Goal: Communication & Community: Ask a question

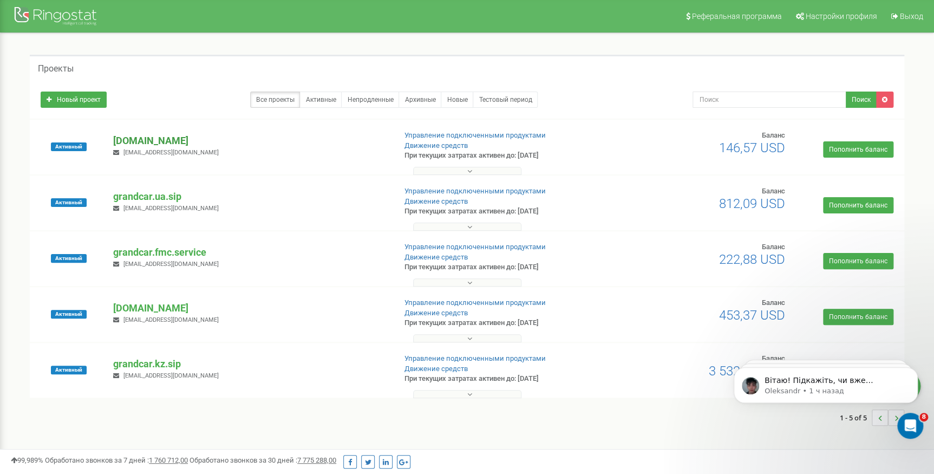
click at [164, 140] on p "[DOMAIN_NAME]" at bounding box center [249, 141] width 273 height 14
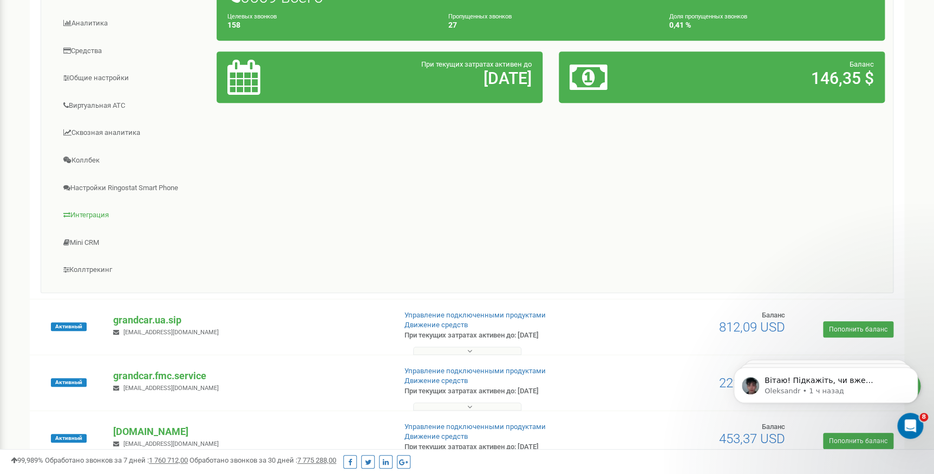
scroll to position [246, 0]
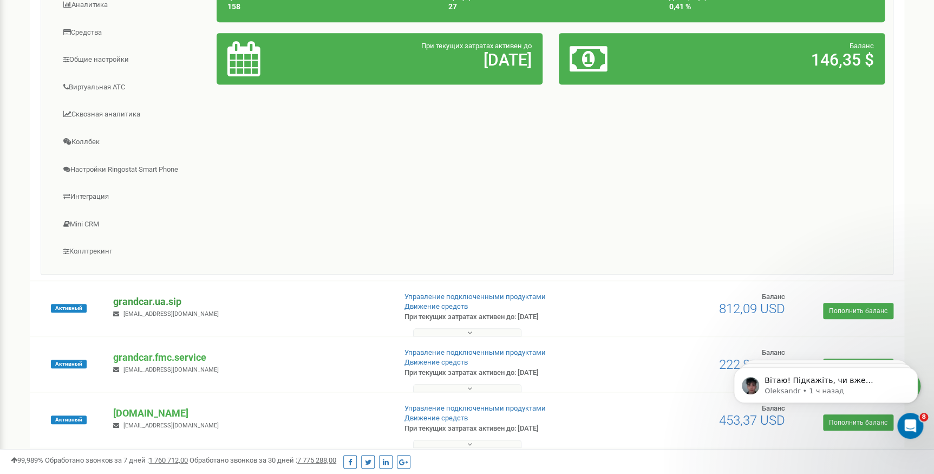
click at [162, 298] on p "grandcar.ua.sip" at bounding box center [249, 302] width 273 height 14
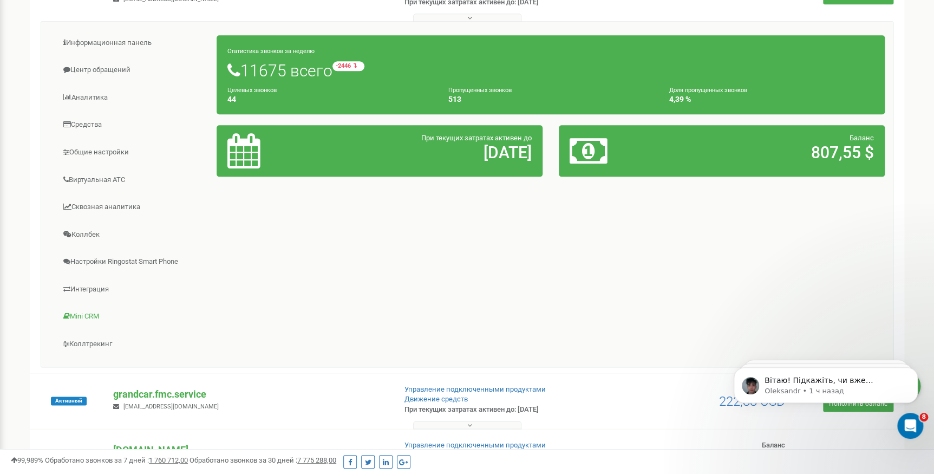
scroll to position [570, 0]
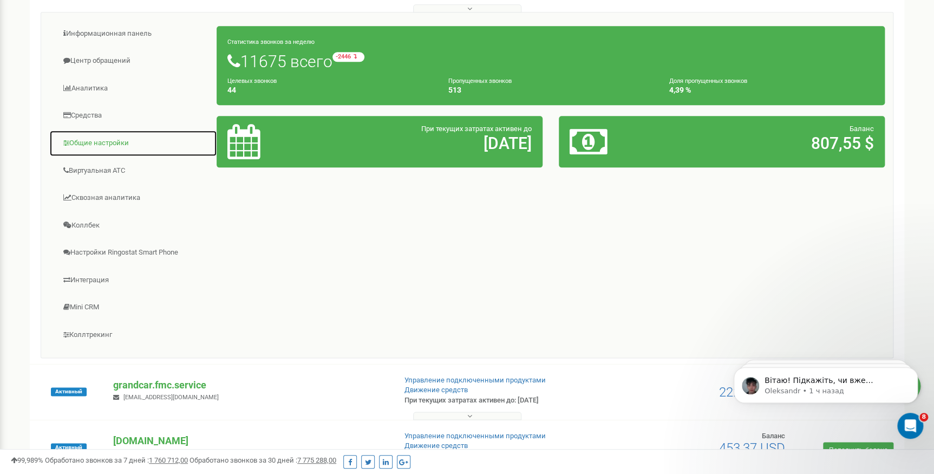
click at [101, 140] on link "Общие настройки" at bounding box center [133, 143] width 168 height 27
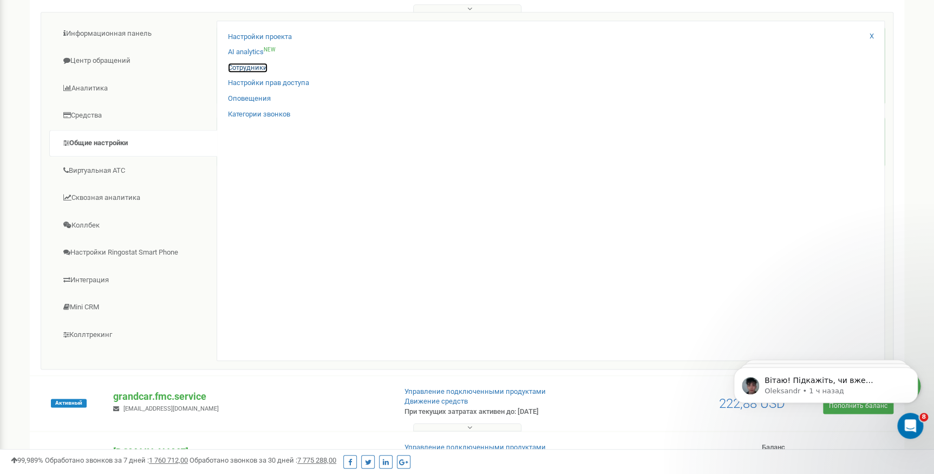
click at [238, 69] on link "Сотрудники" at bounding box center [248, 68] width 40 height 10
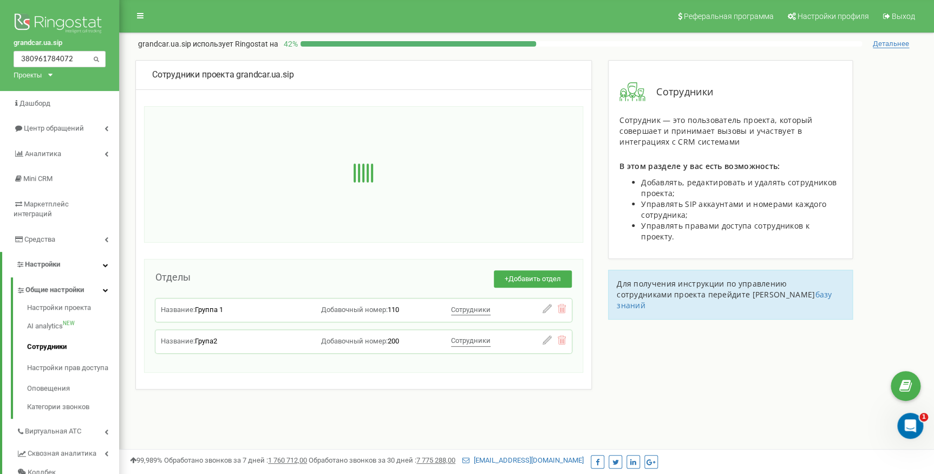
type input "380961784072"
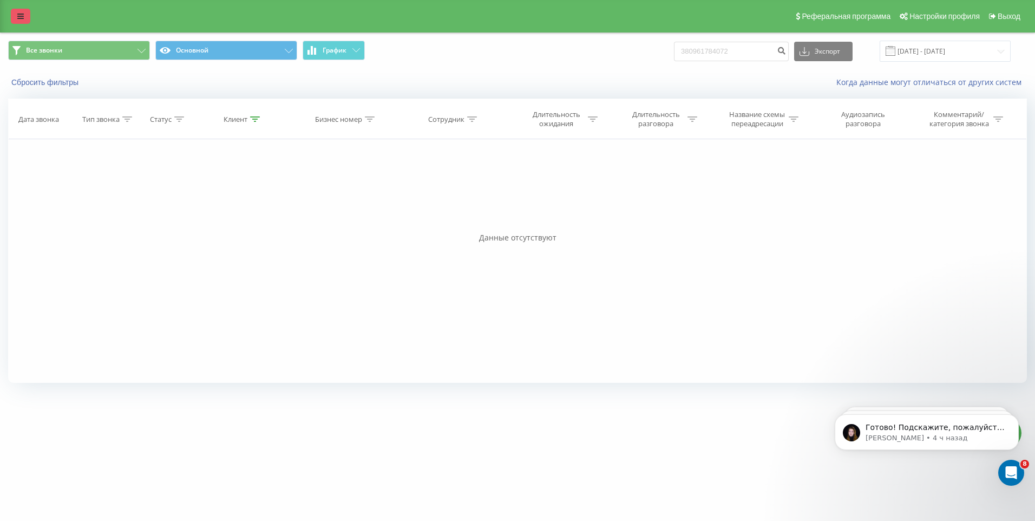
click at [29, 17] on link at bounding box center [20, 16] width 19 height 15
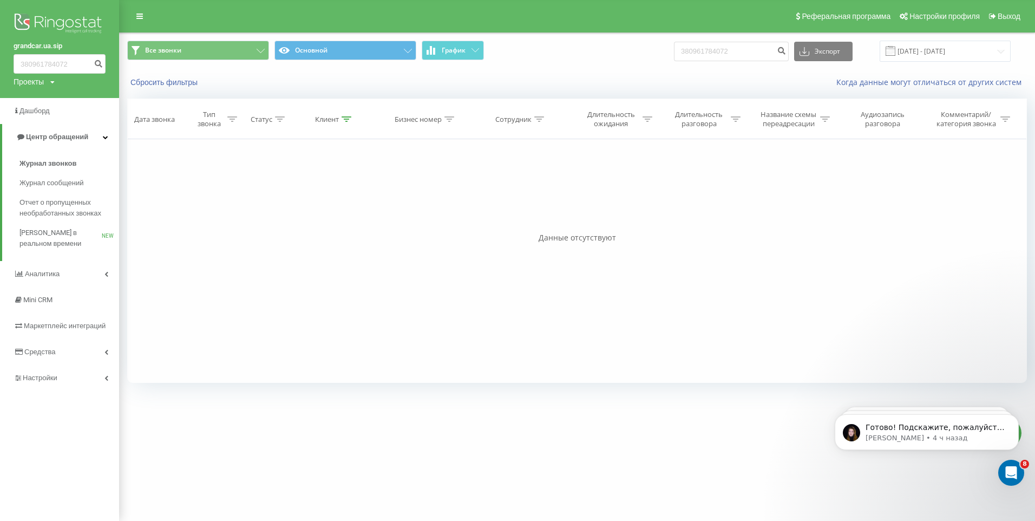
click at [44, 84] on div "Проекты" at bounding box center [29, 81] width 30 height 11
click at [53, 115] on link "[DOMAIN_NAME]" at bounding box center [55, 118] width 64 height 9
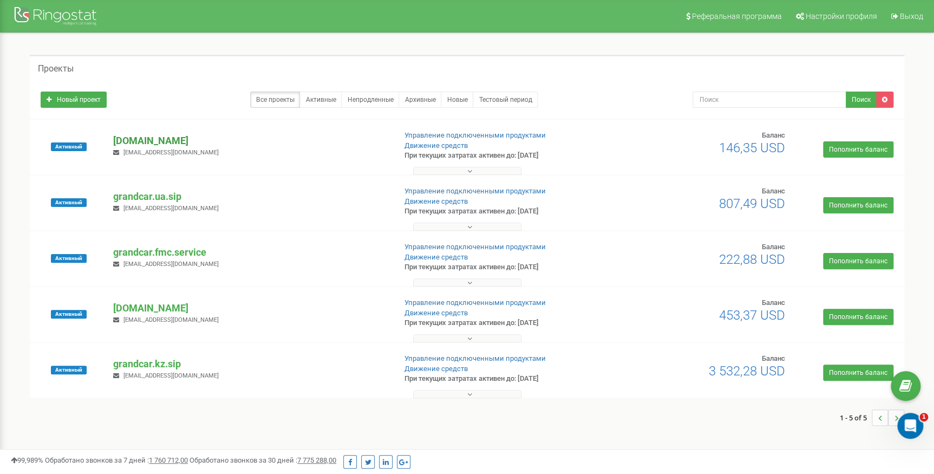
click at [151, 141] on p "[DOMAIN_NAME]" at bounding box center [249, 141] width 273 height 14
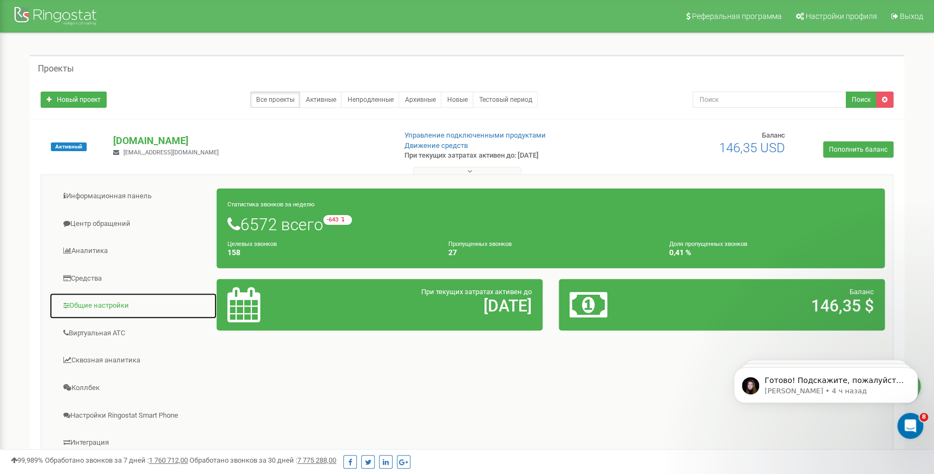
click at [114, 304] on link "Общие настройки" at bounding box center [133, 305] width 168 height 27
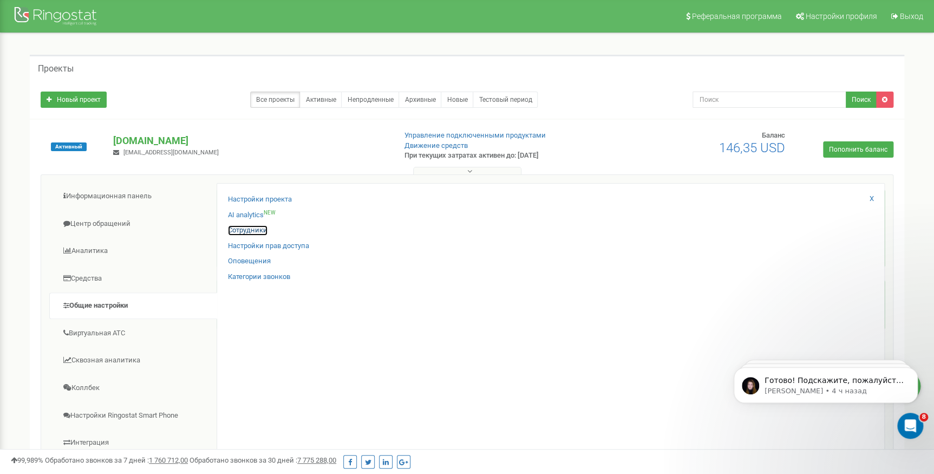
click at [240, 229] on link "Сотрудники" at bounding box center [248, 230] width 40 height 10
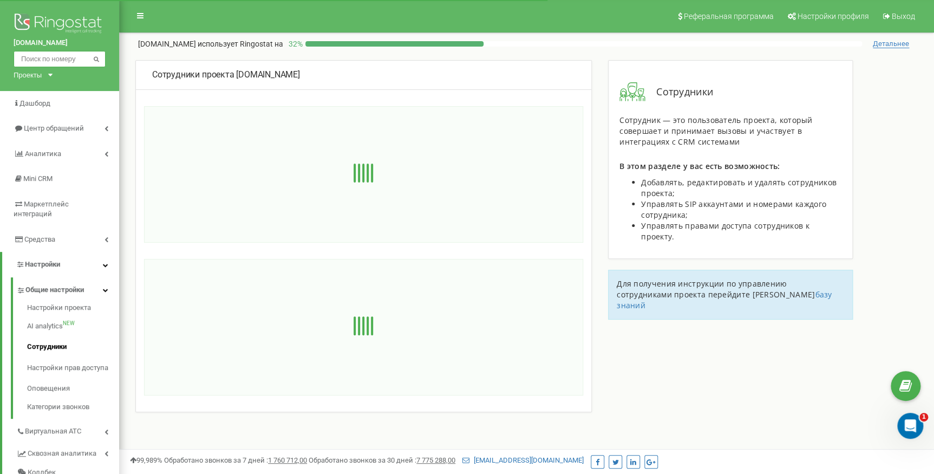
click at [49, 62] on input "text" at bounding box center [60, 59] width 92 height 16
paste input "380961784072"
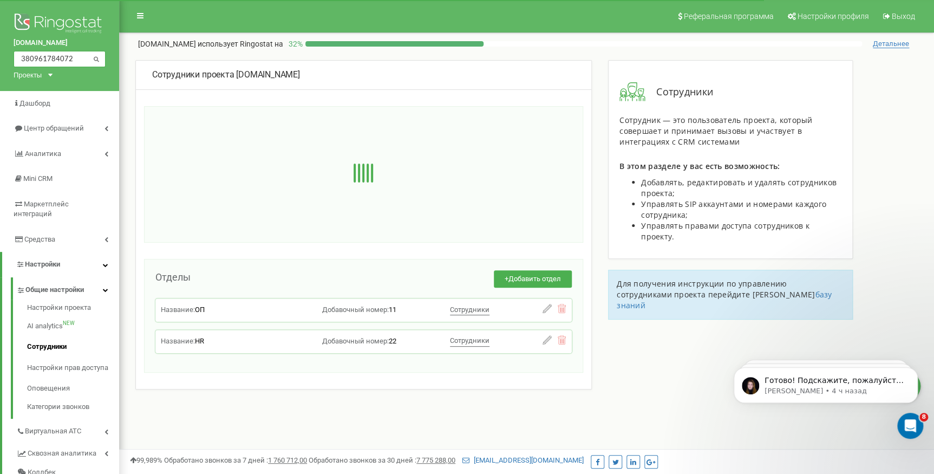
type input "380961784072"
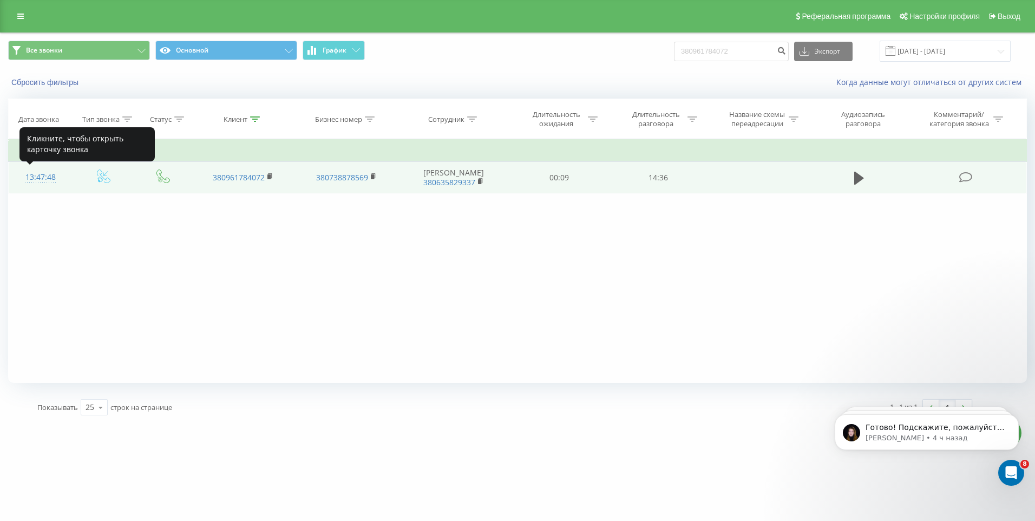
click at [44, 176] on div "13:47:48" at bounding box center [40, 177] width 42 height 21
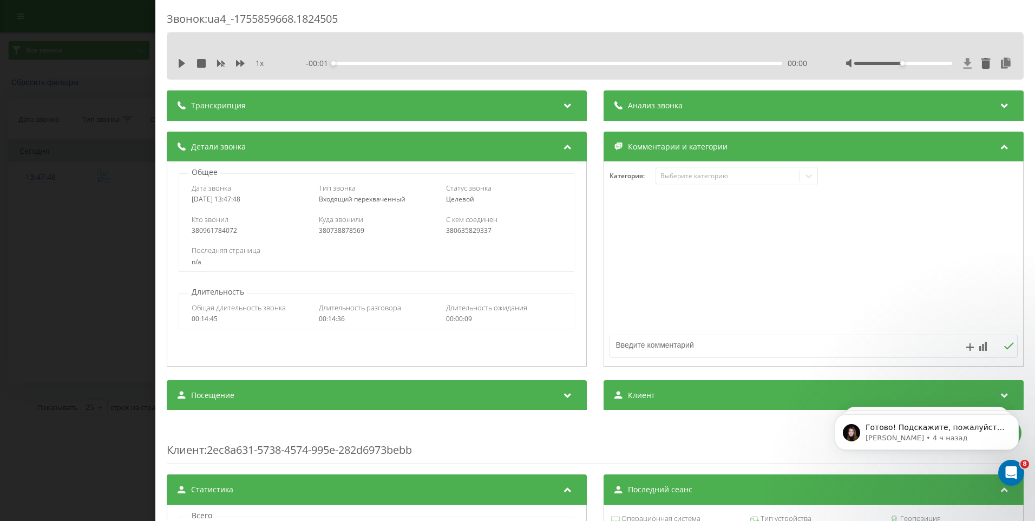
click at [963, 63] on icon at bounding box center [967, 63] width 9 height 11
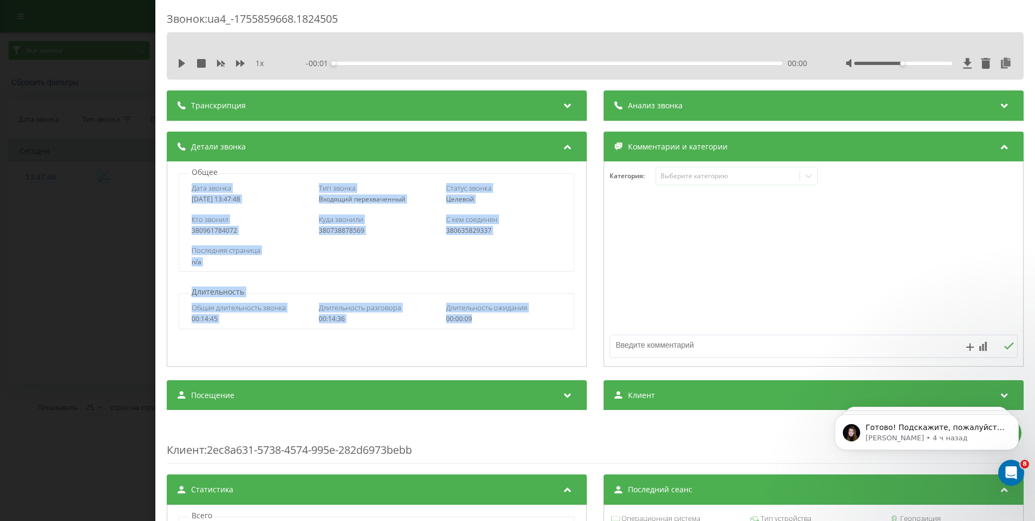
drag, startPoint x: 475, startPoint y: 317, endPoint x: 186, endPoint y: 190, distance: 316.2
click at [186, 190] on div "Общее Дата звонка 2025-08-22 13:47:48 Тип звонка Входящий перехваченный Статус …" at bounding box center [377, 263] width 420 height 205
drag, startPoint x: 186, startPoint y: 190, endPoint x: 343, endPoint y: 247, distance: 167.2
click at [343, 247] on div "Последняя страница" at bounding box center [377, 250] width 370 height 10
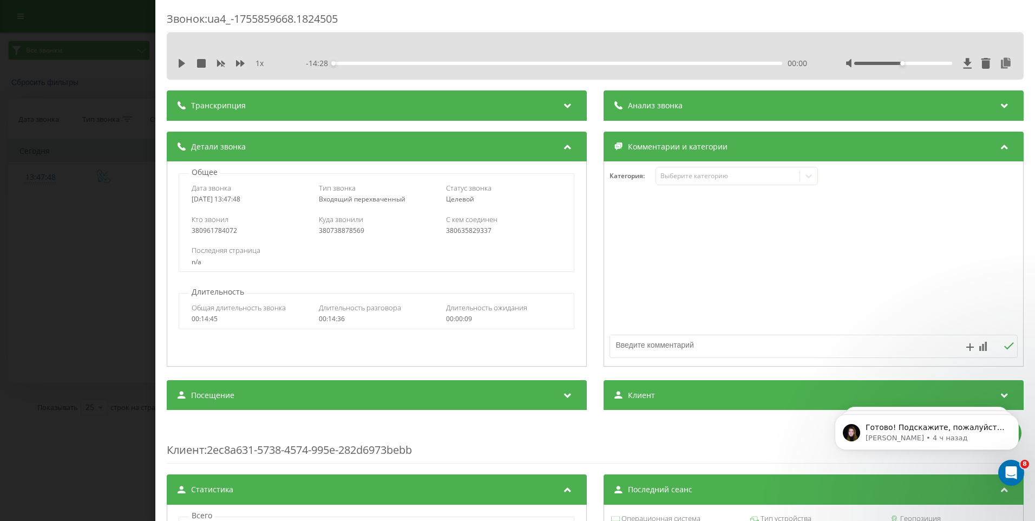
click at [50, 108] on div "Звонок : ua4_-1755859668.1824505 1 x - 14:28 00:00 00:00 Транскрипция Для анали…" at bounding box center [517, 260] width 1035 height 521
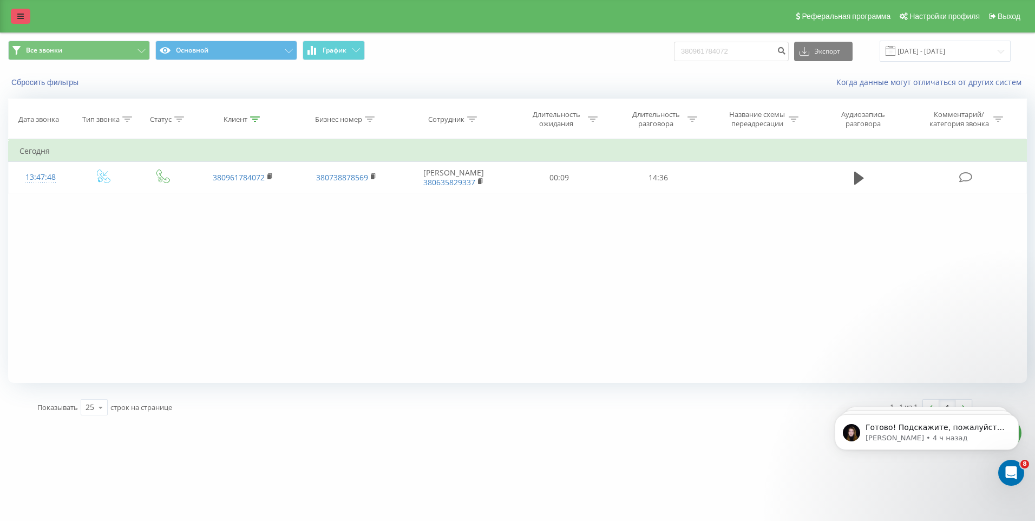
click at [18, 16] on icon at bounding box center [20, 16] width 6 height 8
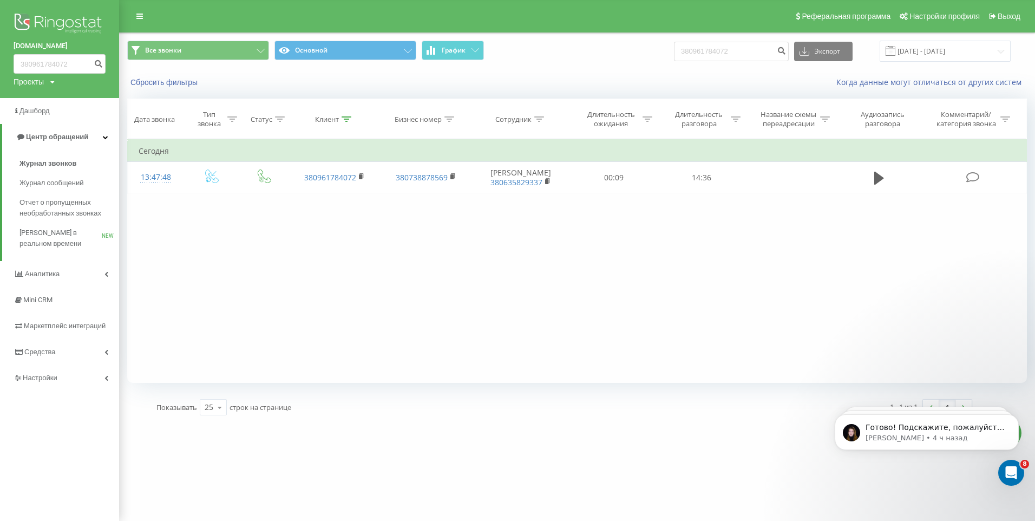
click at [45, 81] on div "Проекты grandcar.kz.sip grandcar.fmc.com grandcar.ua.sip grandcar.fmc.service g…" at bounding box center [34, 81] width 41 height 11
click at [58, 137] on link "grandcar.ua.sip" at bounding box center [55, 139] width 64 height 9
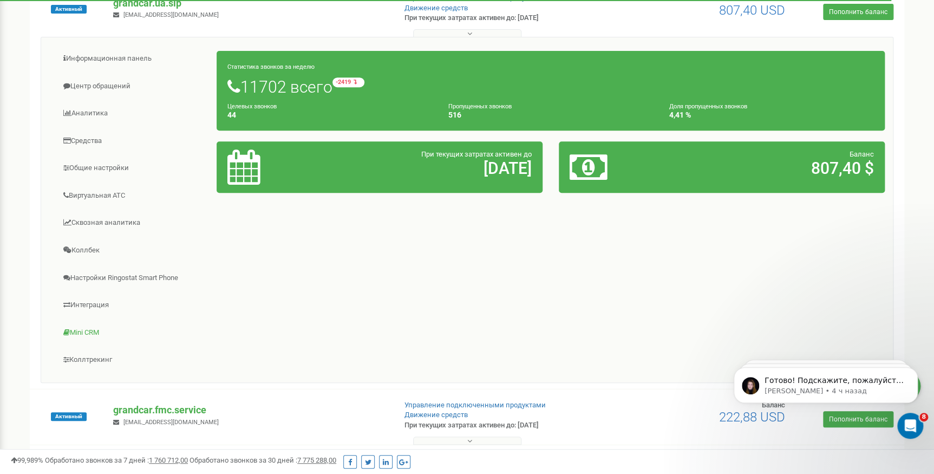
scroll to position [197, 0]
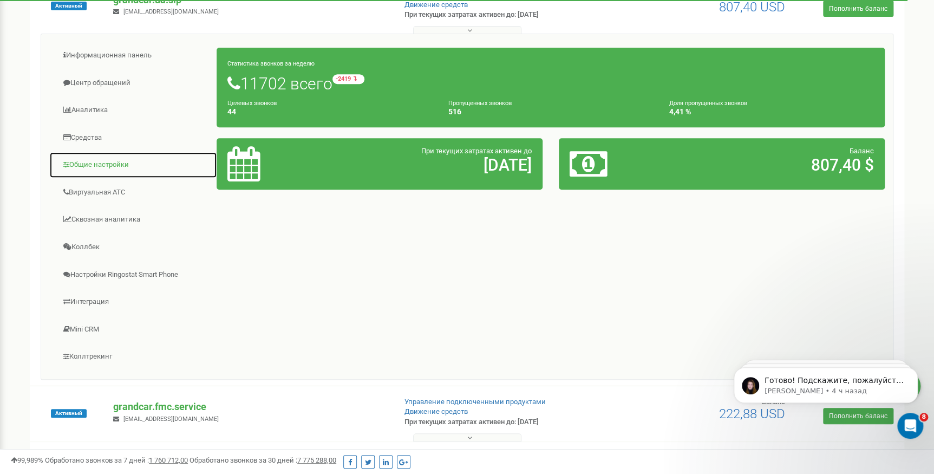
click at [98, 163] on link "Общие настройки" at bounding box center [133, 165] width 168 height 27
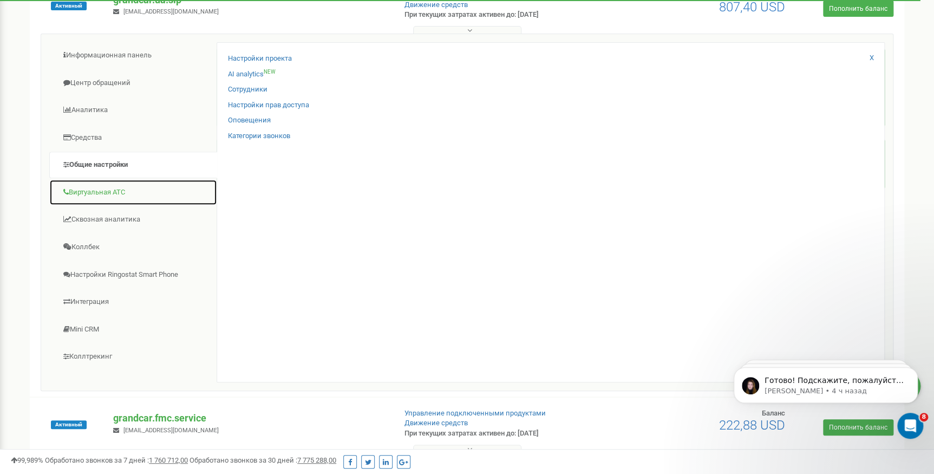
click at [119, 191] on link "Виртуальная АТС" at bounding box center [133, 192] width 168 height 27
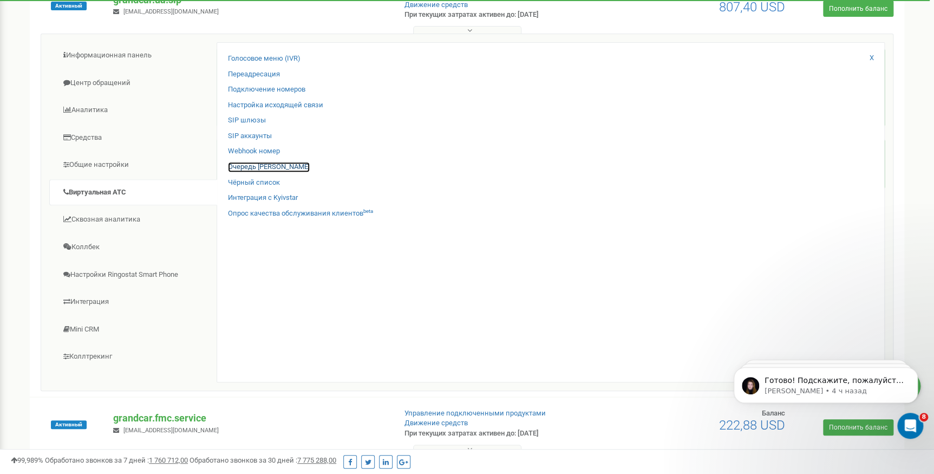
click at [253, 170] on link "Очередь [PERSON_NAME]" at bounding box center [269, 167] width 82 height 10
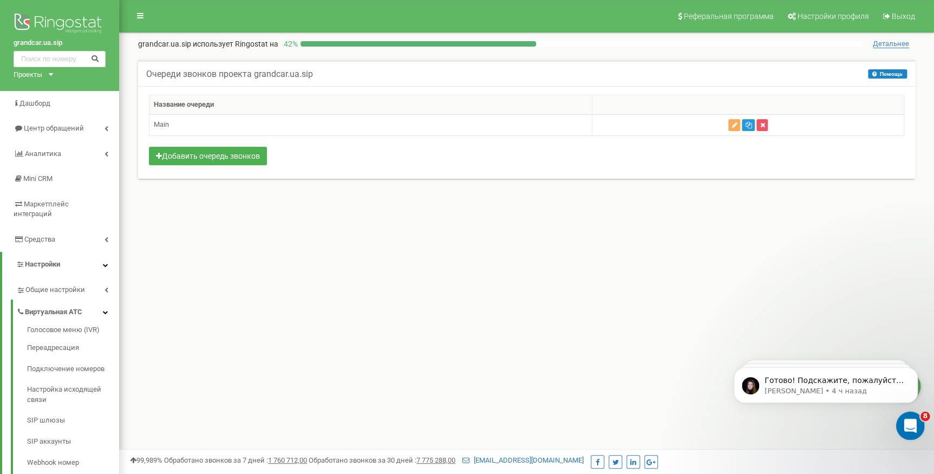
drag, startPoint x: 907, startPoint y: 419, endPoint x: 1783, endPoint y: 815, distance: 961.6
click at [907, 418] on icon "Открыть службу сообщений Intercom" at bounding box center [910, 424] width 18 height 18
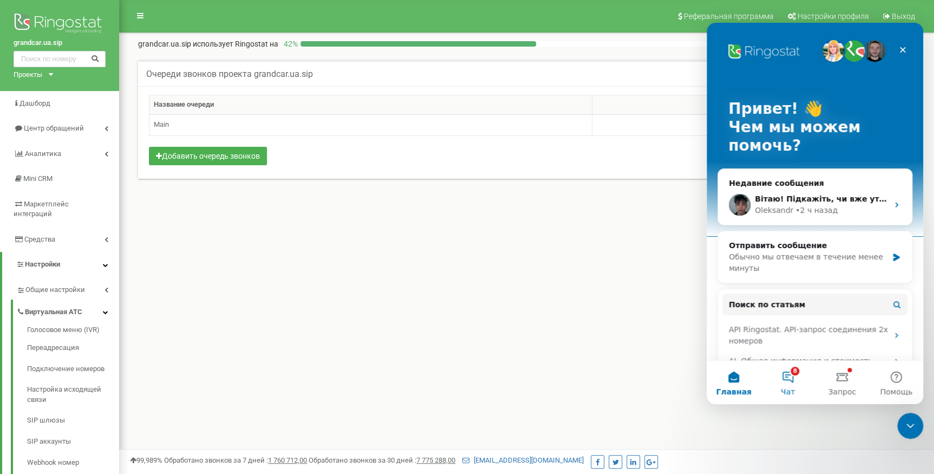
click at [795, 375] on button "8 Чат" at bounding box center [788, 382] width 54 height 43
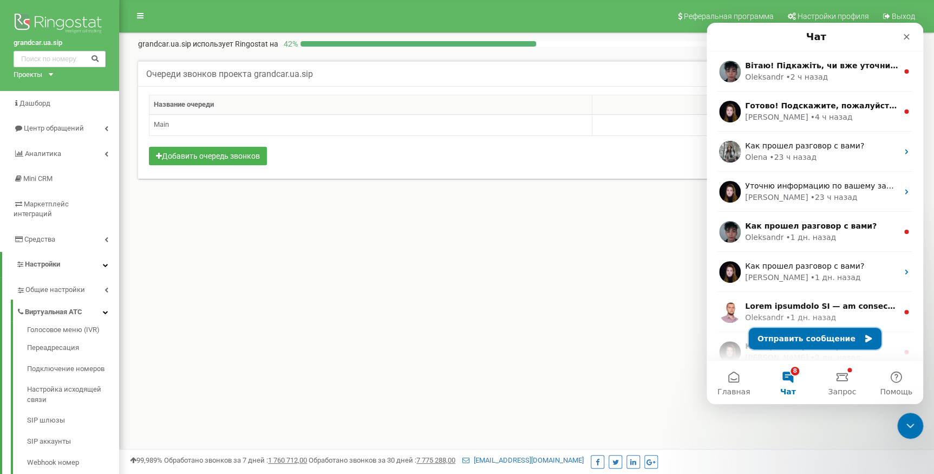
click at [810, 343] on button "Отправить сообщение" at bounding box center [815, 339] width 133 height 22
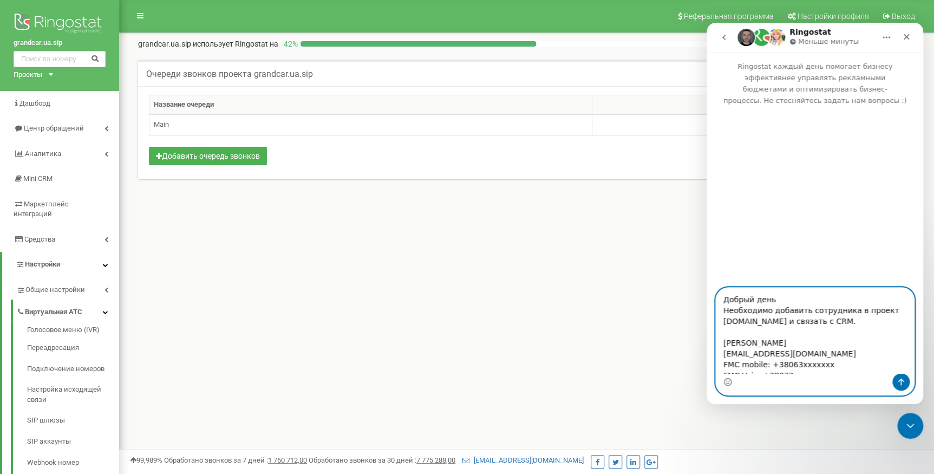
drag, startPoint x: 773, startPoint y: 345, endPoint x: 725, endPoint y: 345, distance: 48.2
click at [725, 345] on textarea "Добрый день Необходимо добавить сотрудника в проект [DOMAIN_NAME] и связать с C…" at bounding box center [815, 331] width 198 height 86
paste textarea "[DEMOGRAPHIC_DATA] [PERSON_NAME]"
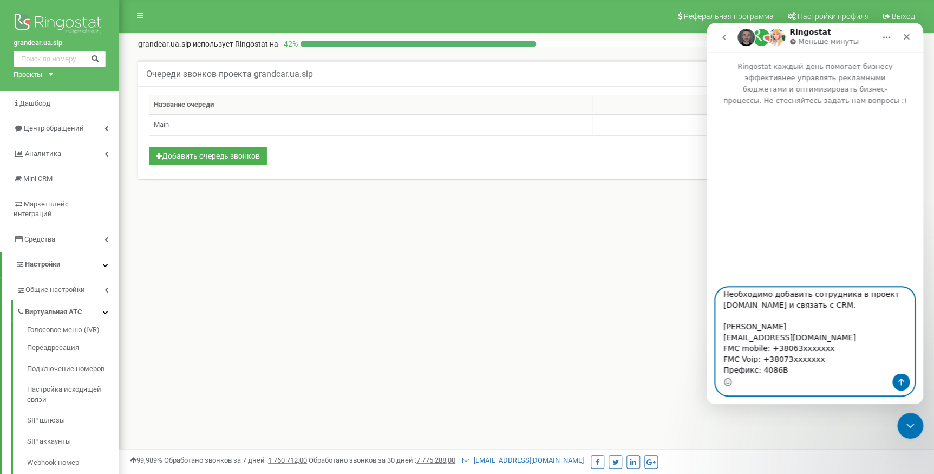
scroll to position [49, 0]
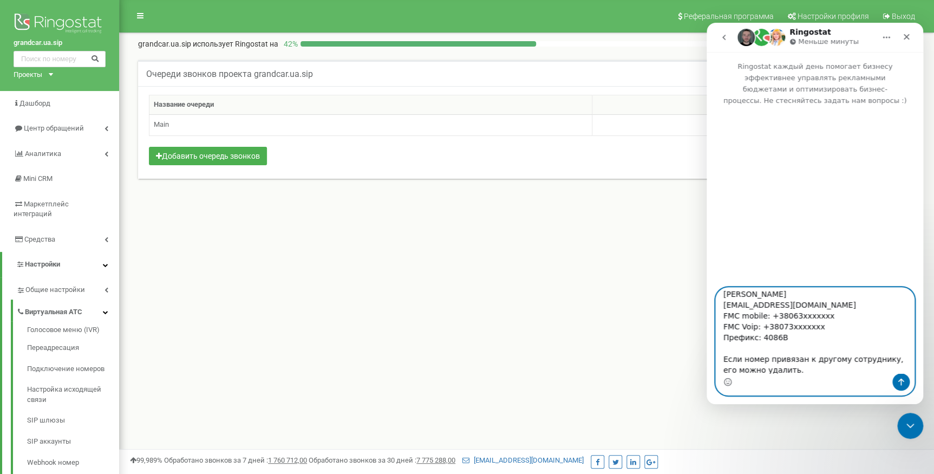
drag, startPoint x: 798, startPoint y: 316, endPoint x: 774, endPoint y: 316, distance: 23.3
click at [774, 316] on textarea "Добрый день Необходимо добавить сотрудника в проект grandcar.fmc.com и связать …" at bounding box center [815, 331] width 198 height 86
paste textarea "1897672"
drag, startPoint x: 798, startPoint y: 304, endPoint x: 723, endPoint y: 302, distance: 74.2
click at [723, 302] on textarea "Добрый день Необходимо добавить сотрудника в проект grandcar.fmc.com и связать …" at bounding box center [815, 331] width 198 height 86
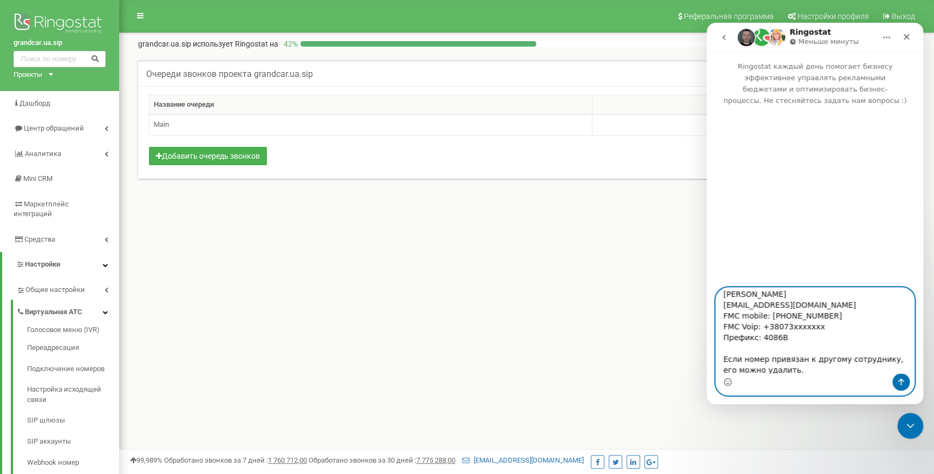
paste textarea "winwakerggg@g"
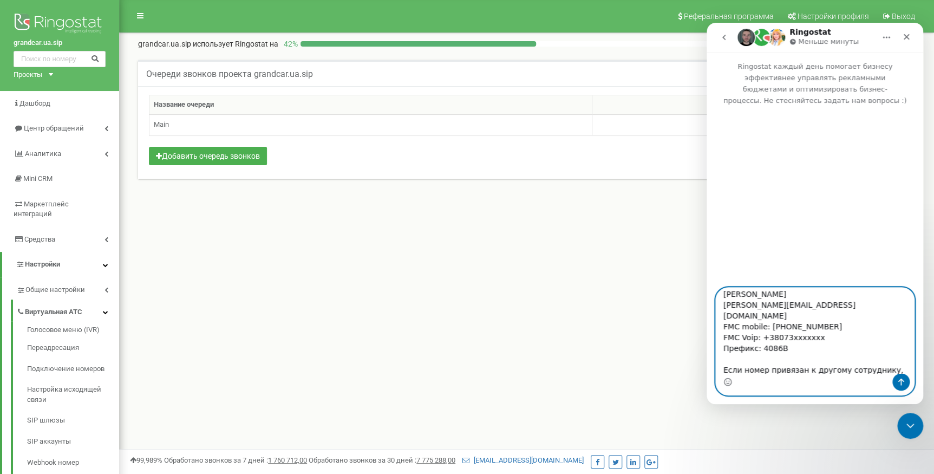
drag, startPoint x: 813, startPoint y: 327, endPoint x: 765, endPoint y: 327, distance: 48.7
click at [765, 327] on textarea "Добрый день Необходимо добавить сотрудника в проект grandcar.fmc.com и связать …" at bounding box center [815, 331] width 198 height 86
paste textarea "6802566"
type textarea "Добрый день Необходимо добавить сотрудника в проект grandcar.fmc.com и связать …"
click at [896, 380] on button "Отправить сообщение…" at bounding box center [900, 381] width 17 height 17
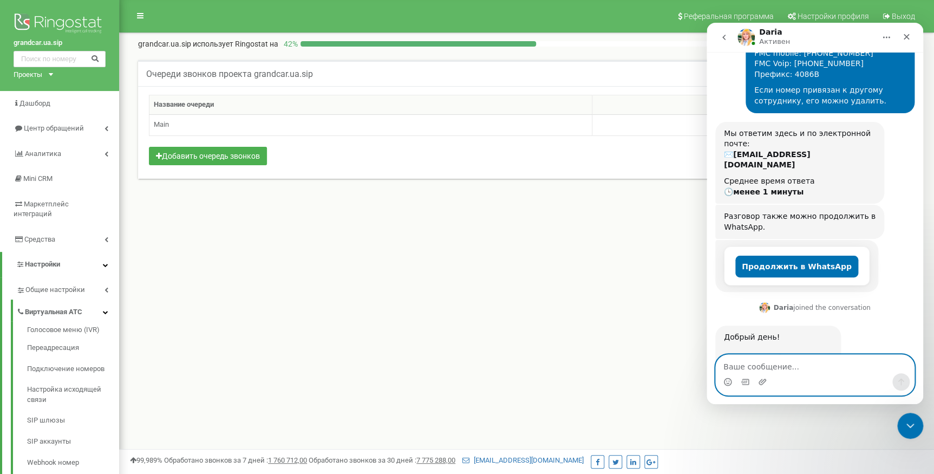
scroll to position [162, 0]
